Goal: Task Accomplishment & Management: Use online tool/utility

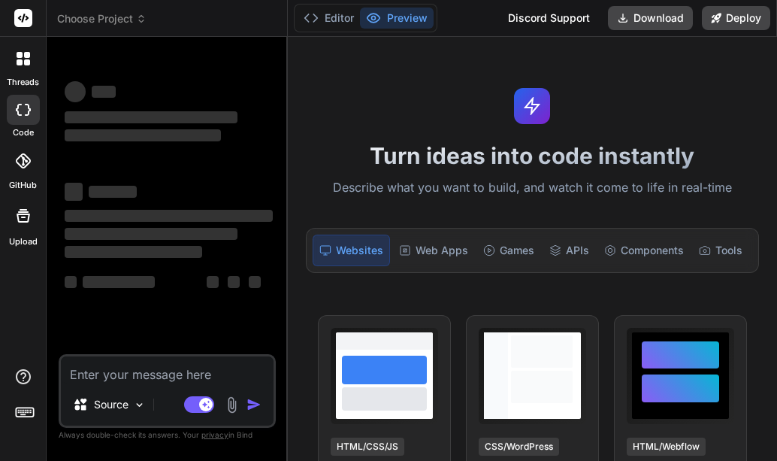
type textarea "x"
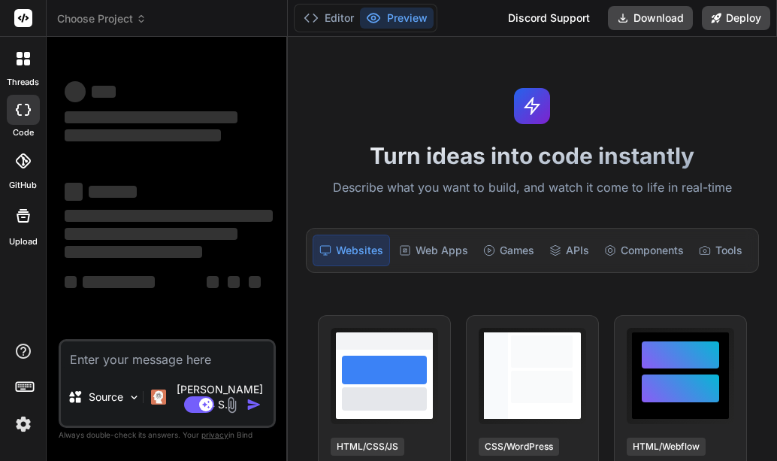
type textarea "fix this html make chat work probely <!DOCTYPE html> <html lang="en"> <head> <m…"
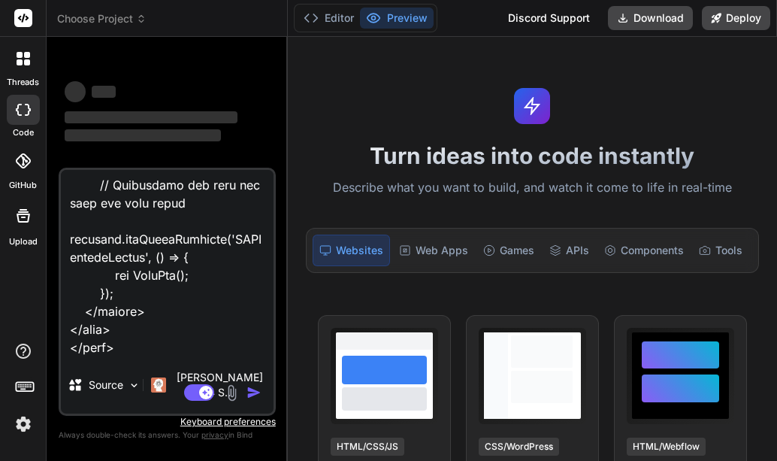
type textarea "x"
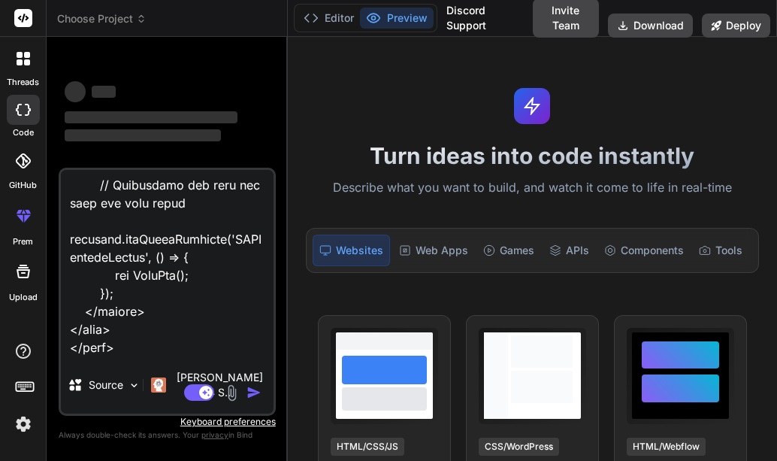
type textarea "fix this html make chat work probely <!DOCTYPE html> <html lang="en"> <head> <m…"
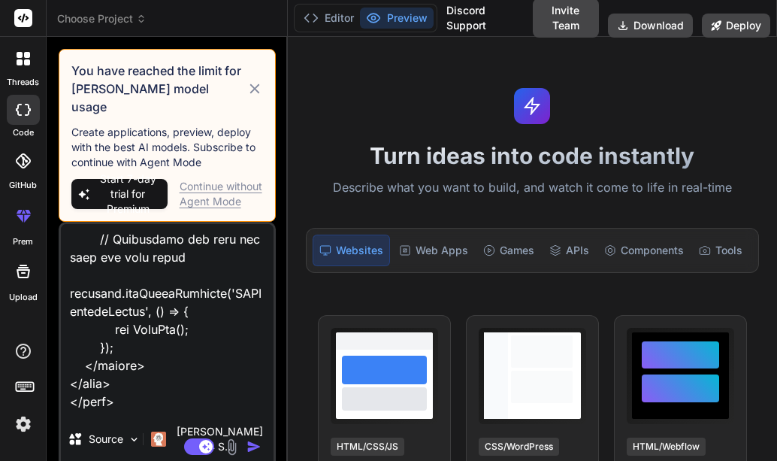
type textarea "x"
type textarea "fix this html make chat work probely <!DOCTYPE html> <html lang="en"> <head> <m…"
click at [256, 80] on icon at bounding box center [255, 89] width 17 height 18
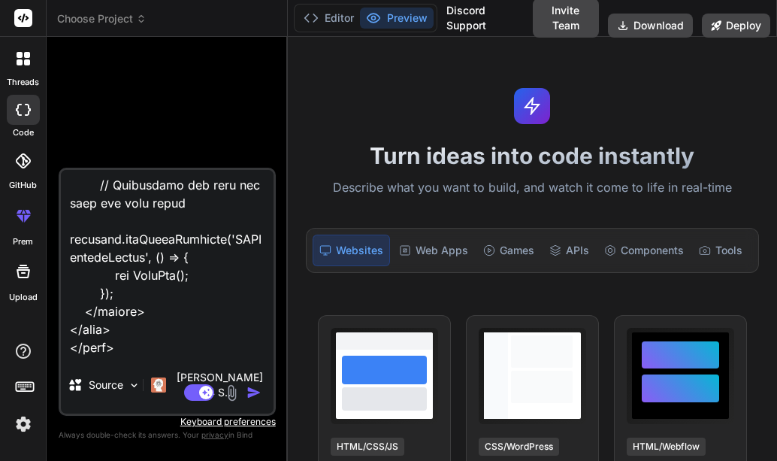
click at [253, 395] on img "button" at bounding box center [254, 392] width 15 height 15
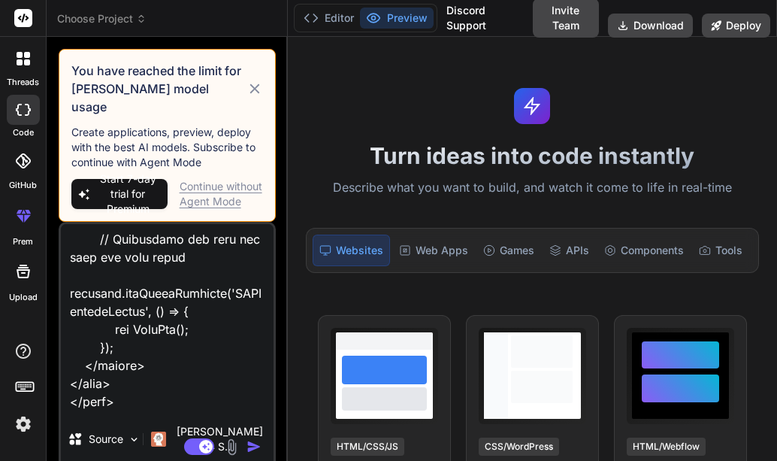
click at [228, 179] on div "Continue without Agent Mode" at bounding box center [221, 194] width 83 height 30
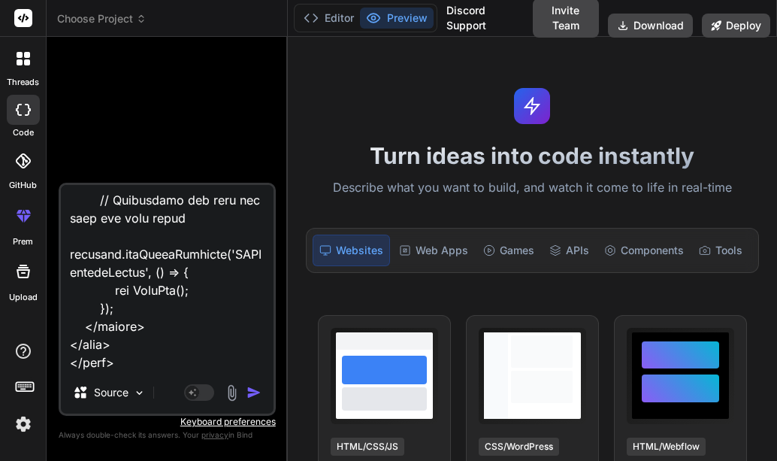
click at [250, 384] on div "Agent Mode. When this toggle is activated, AI automatically makes decisions, re…" at bounding box center [224, 392] width 86 height 18
click at [250, 390] on img "button" at bounding box center [254, 392] width 15 height 15
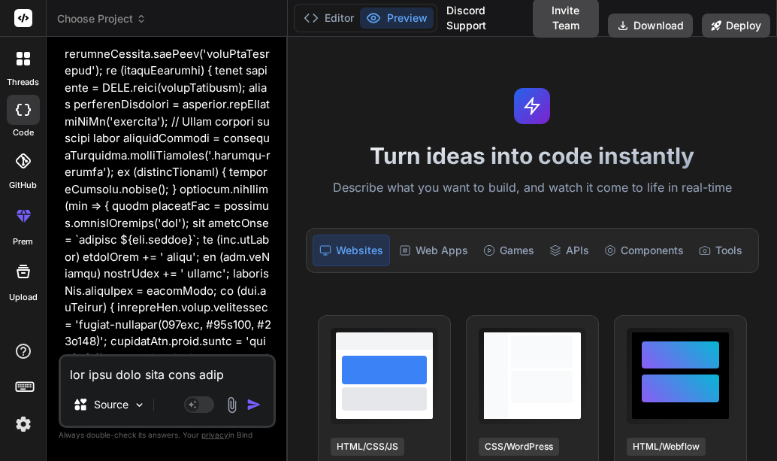
scroll to position [10013, 0]
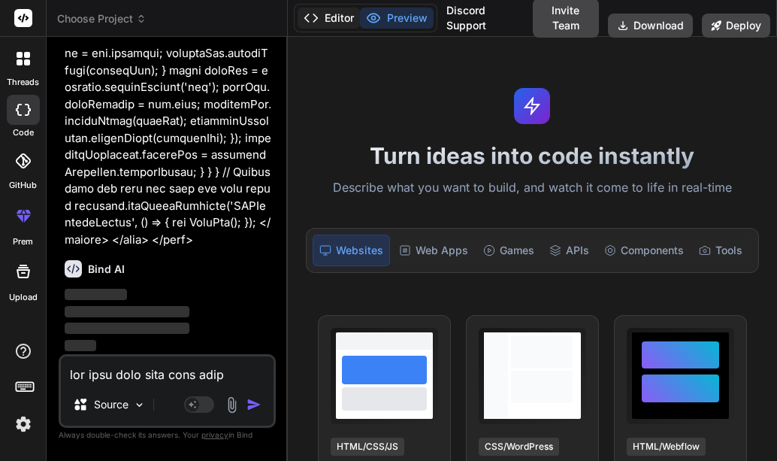
click at [337, 15] on button "Editor" at bounding box center [329, 18] width 62 height 21
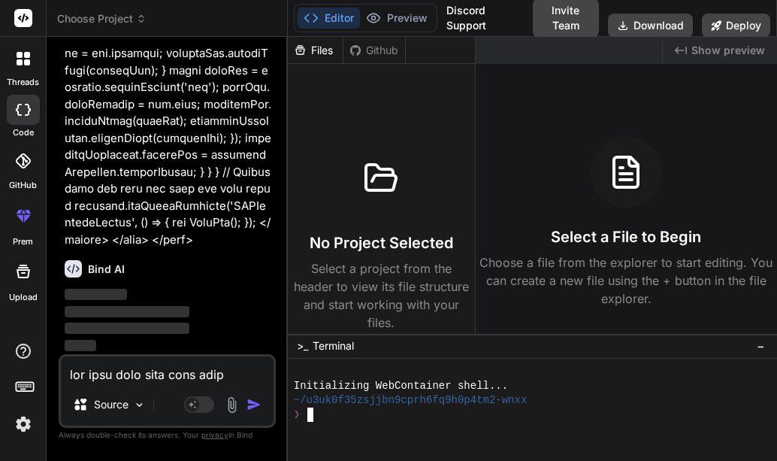
click at [434, 425] on div at bounding box center [524, 429] width 461 height 14
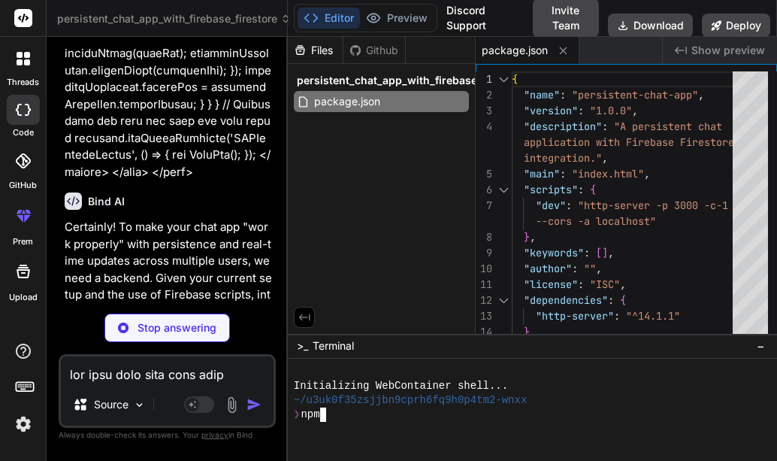
type textarea "x"
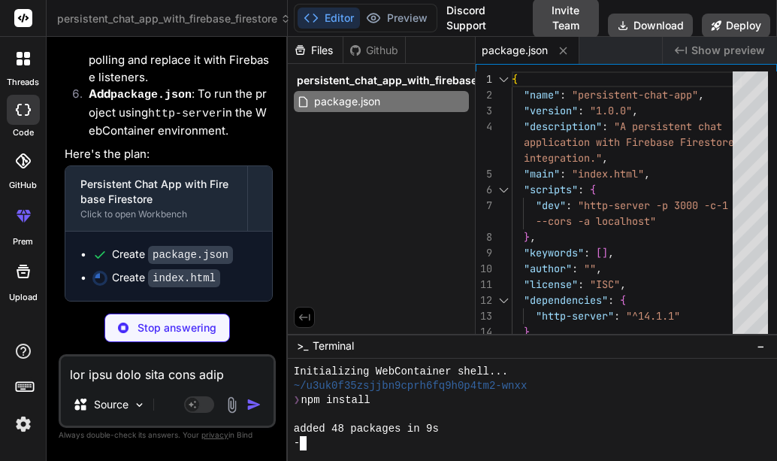
scroll to position [86, 0]
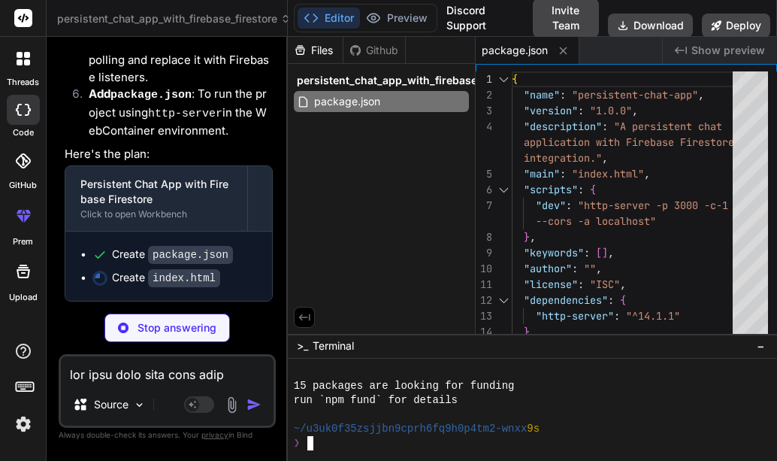
type textarea "x"
type textarea "}); </script> </body> </html>"
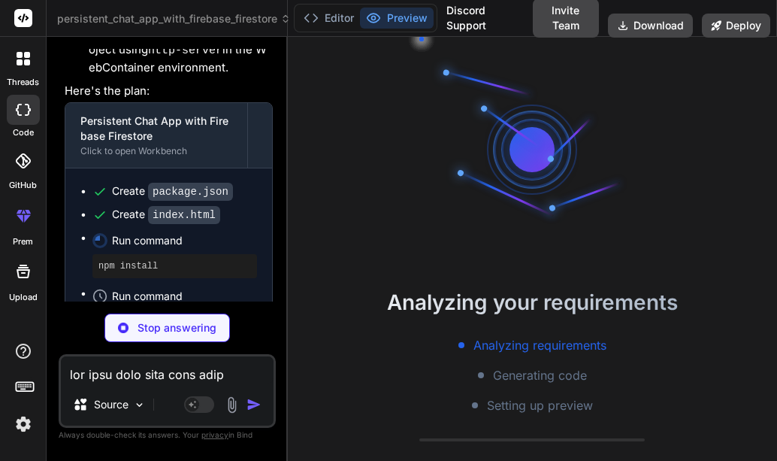
scroll to position [257, 0]
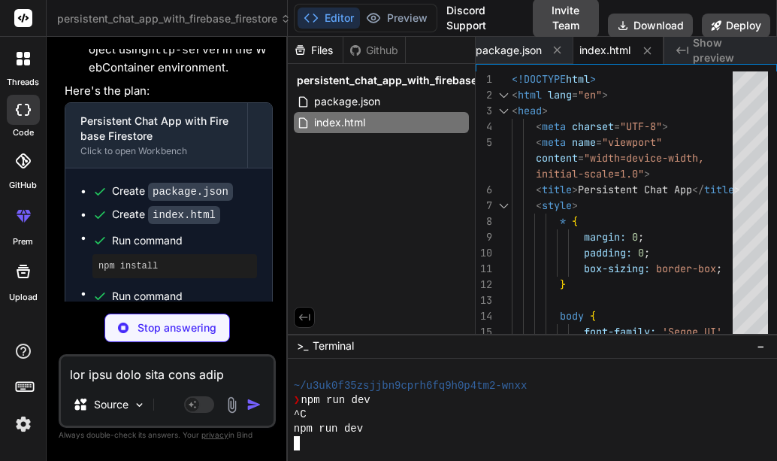
type textarea "x"
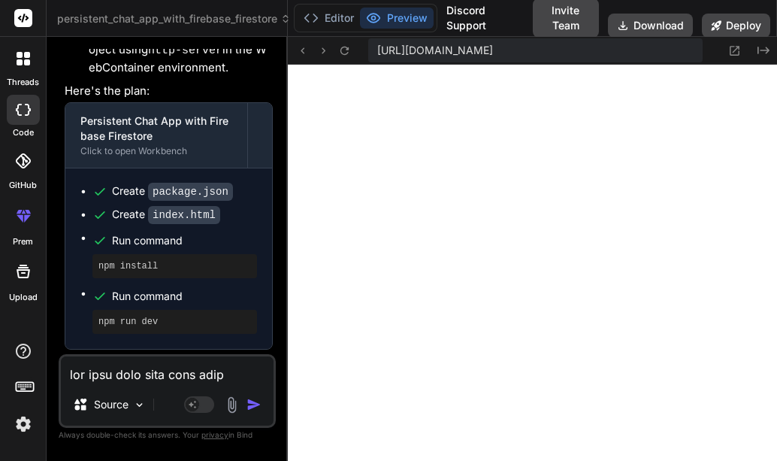
scroll to position [828, 0]
click at [334, 18] on button "Editor" at bounding box center [329, 18] width 62 height 21
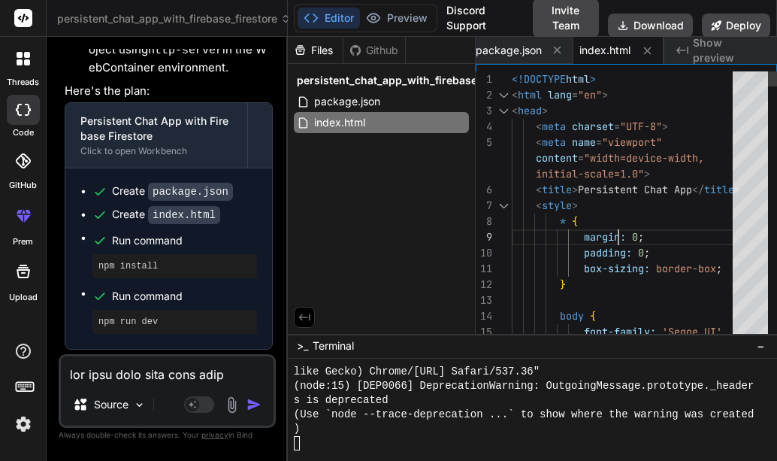
scroll to position [0, 0]
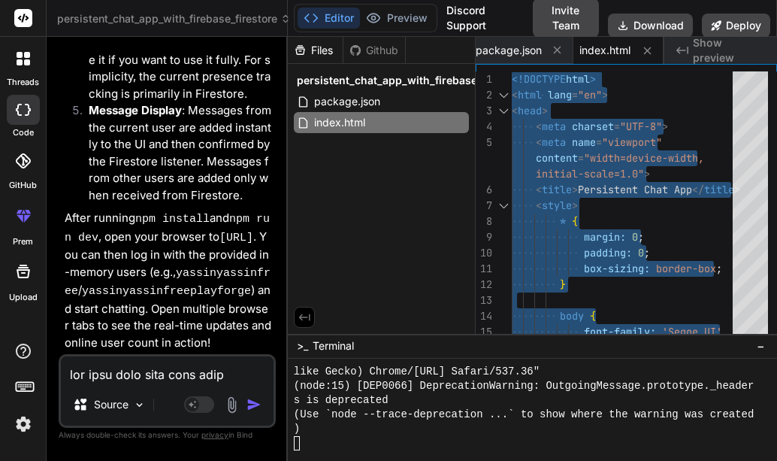
scroll to position [11531, 0]
type textarea "}); </script> </body> </html>"
